Goal: Task Accomplishment & Management: Complete application form

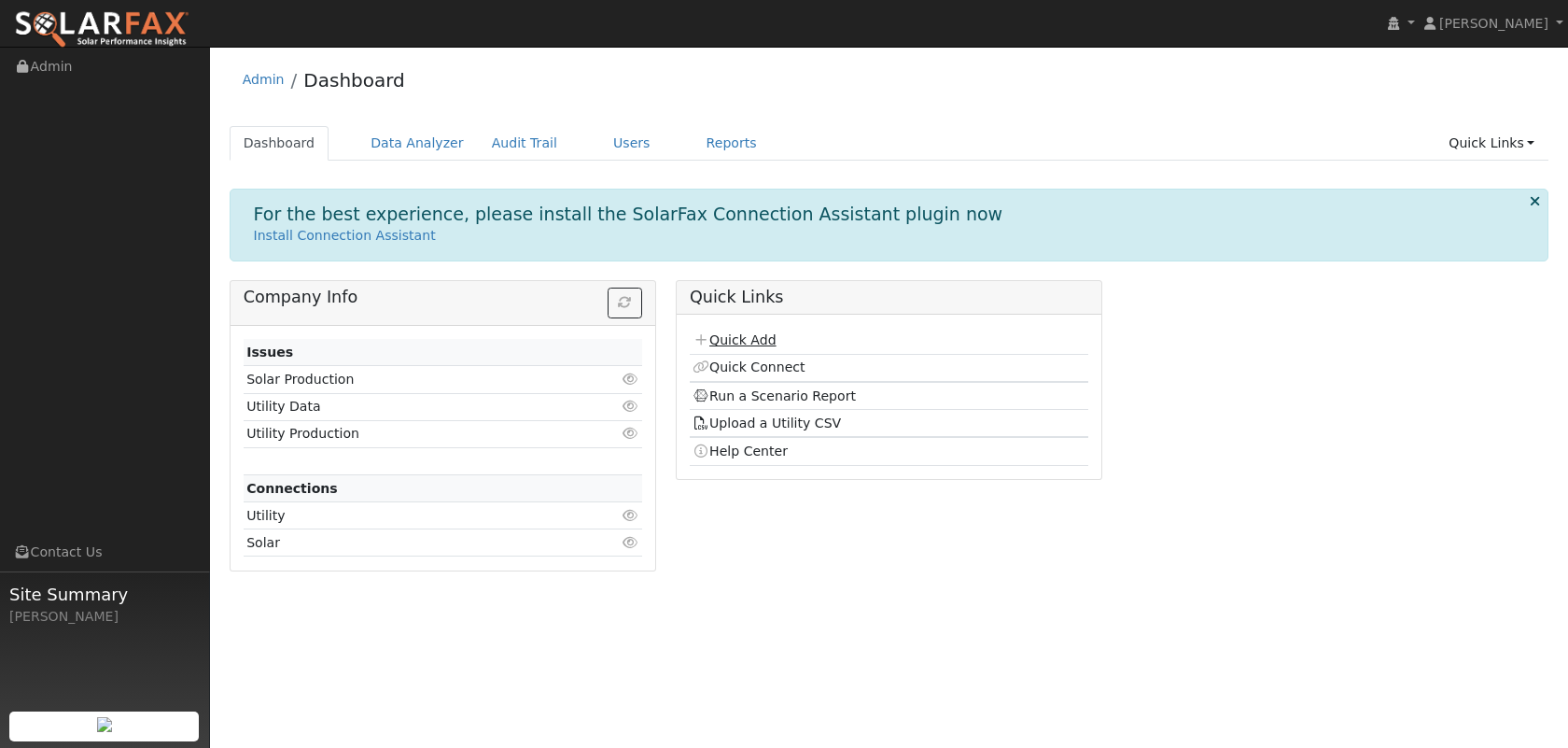
click at [729, 332] on td "Quick Add" at bounding box center [888, 341] width 399 height 27
click at [756, 342] on link "Quick Add" at bounding box center [734, 339] width 83 height 15
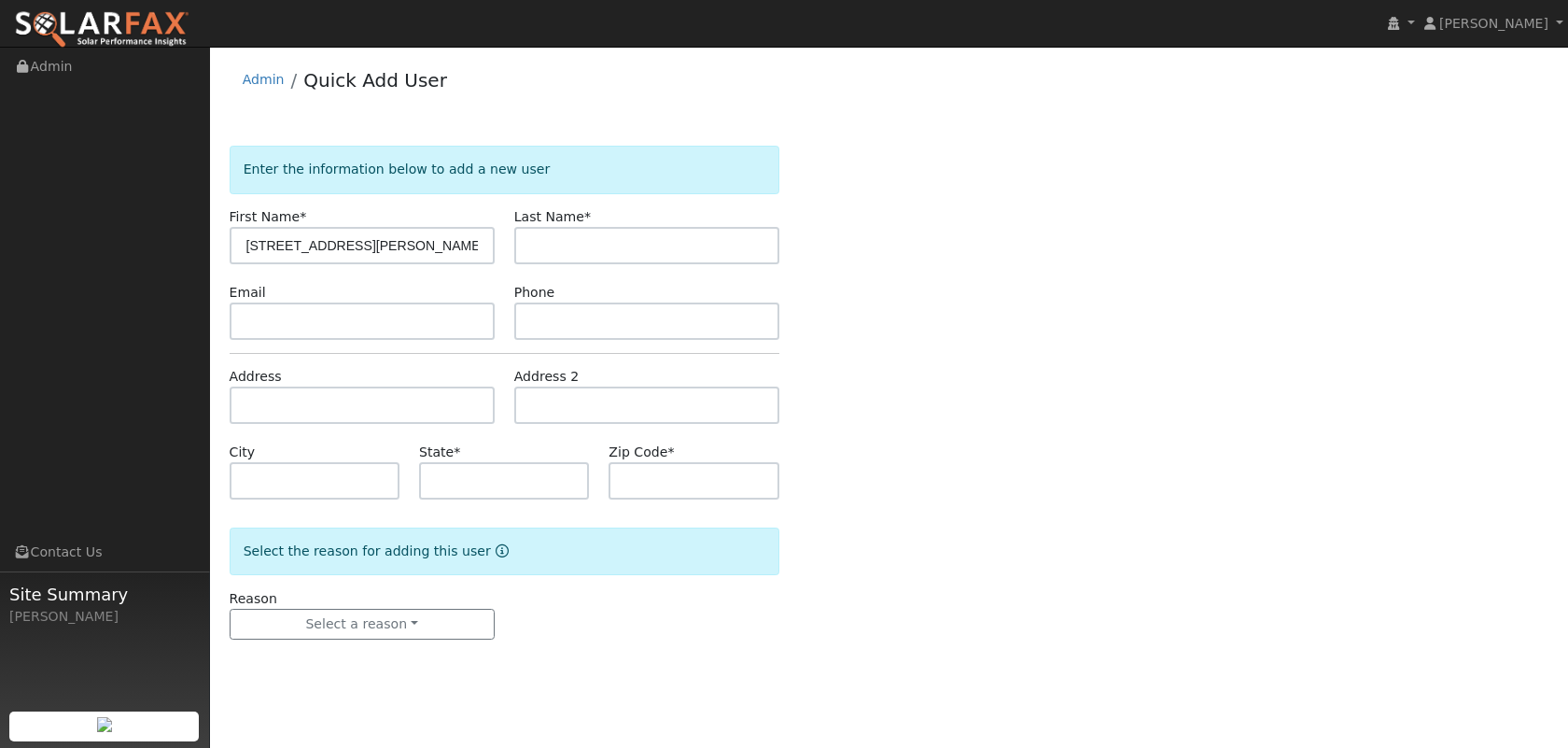
type input "12191 Browning Ave"
click at [316, 398] on input "text" at bounding box center [361, 405] width 265 height 37
paste input "12191 Browning Ave"
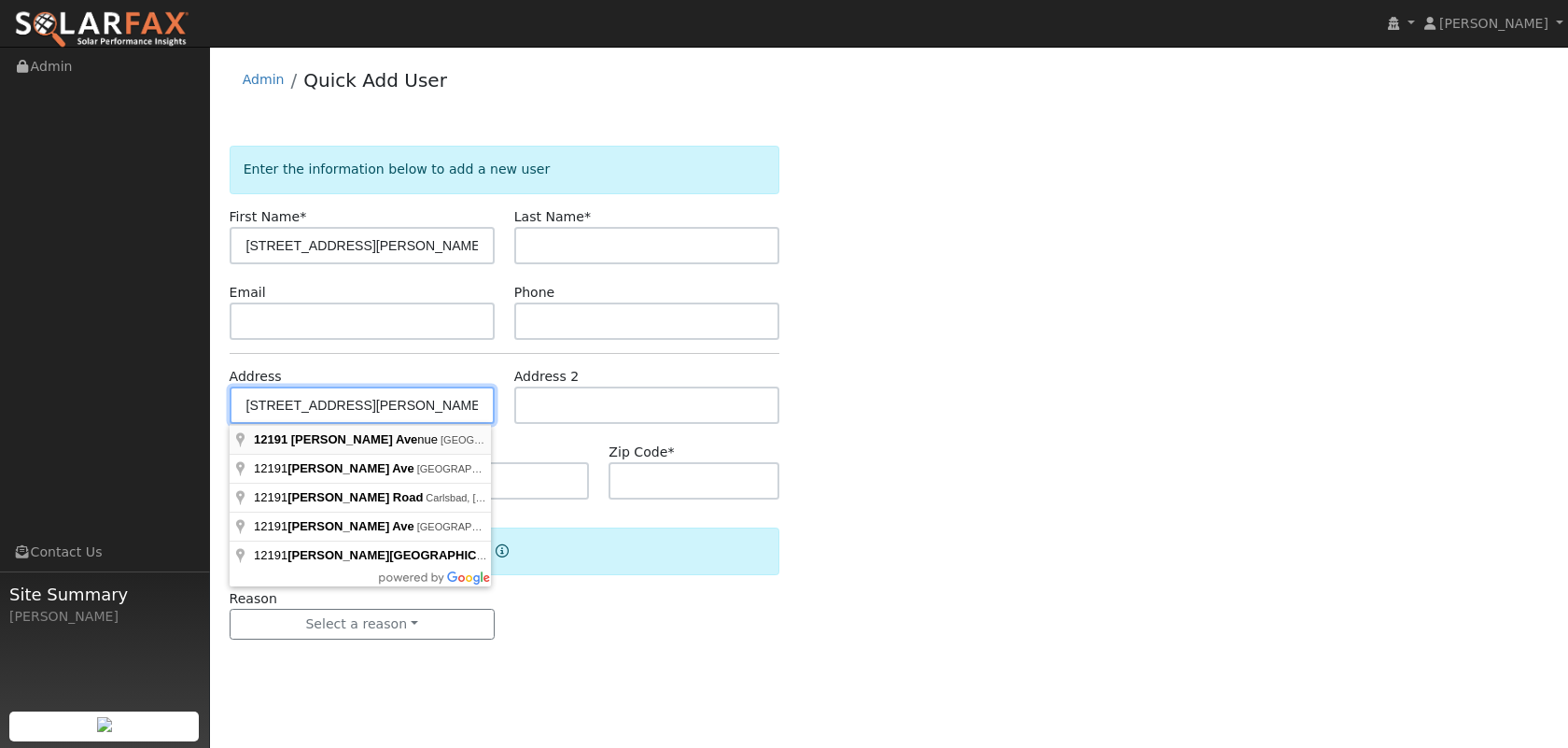
type input "12191 Browning Avenue"
type input "Santa Ana"
type input "CA"
type input "92705"
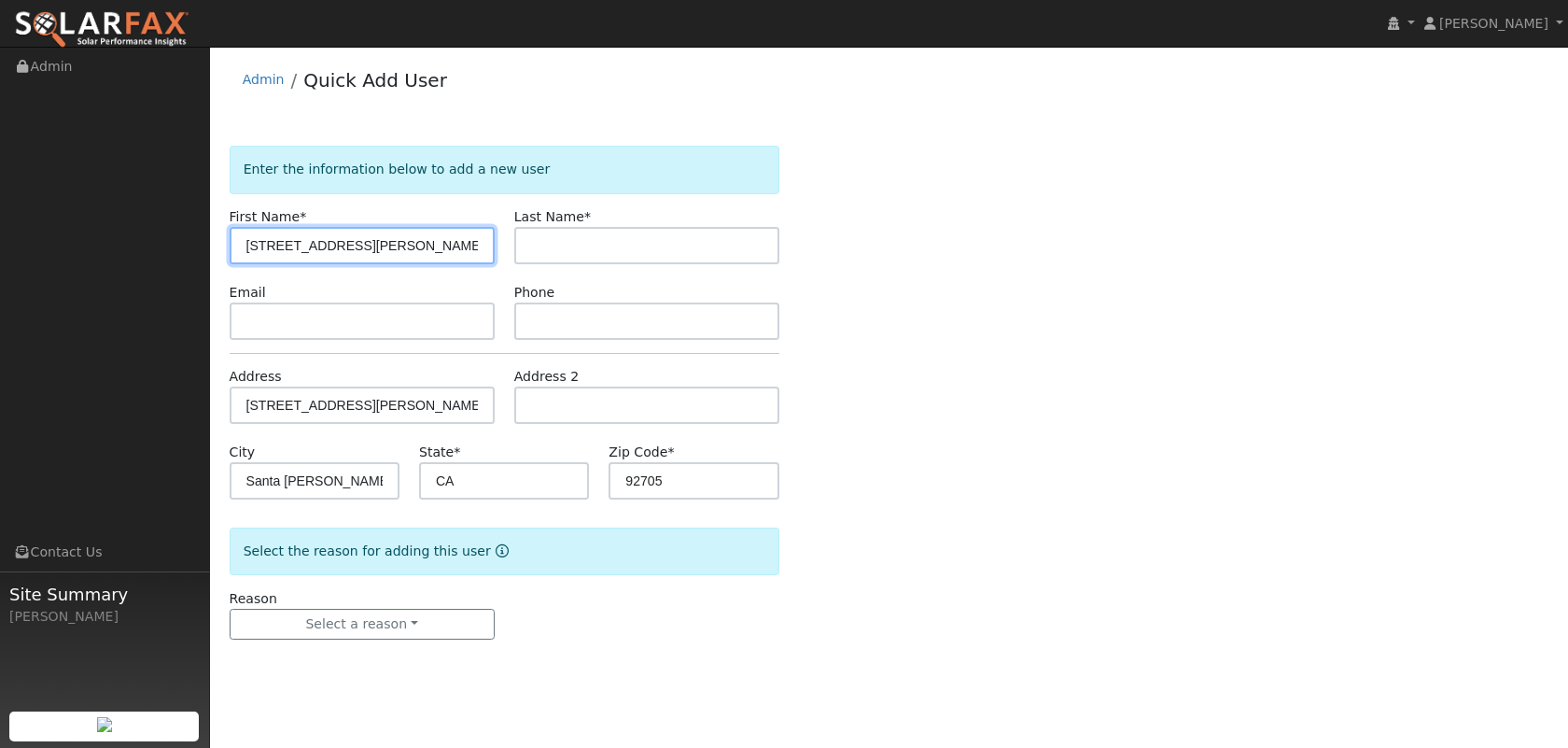
click at [384, 246] on input "12191 Browning Ave" at bounding box center [361, 245] width 265 height 37
drag, startPoint x: 384, startPoint y: 246, endPoint x: 290, endPoint y: 240, distance: 94.2
click at [290, 240] on input "12191 Browning Ave" at bounding box center [361, 245] width 265 height 37
type input "1"
